Goal: Task Accomplishment & Management: Use online tool/utility

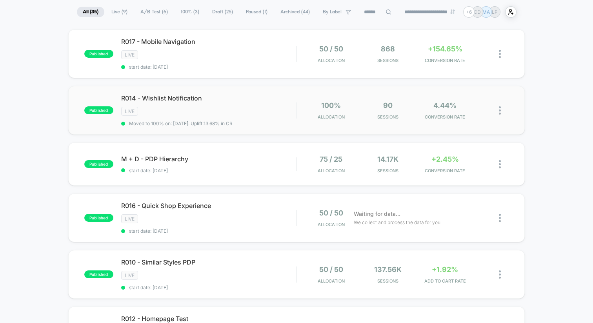
scroll to position [57, 0]
click at [295, 45] on div "R017 - Mobile Navigation Click to edit experience details Click to edit experie…" at bounding box center [208, 53] width 175 height 32
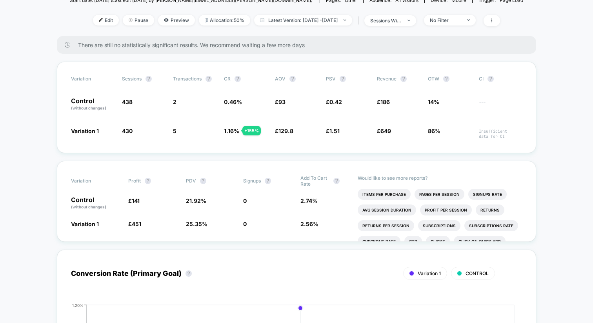
scroll to position [112, 0]
